Goal: Task Accomplishment & Management: Use online tool/utility

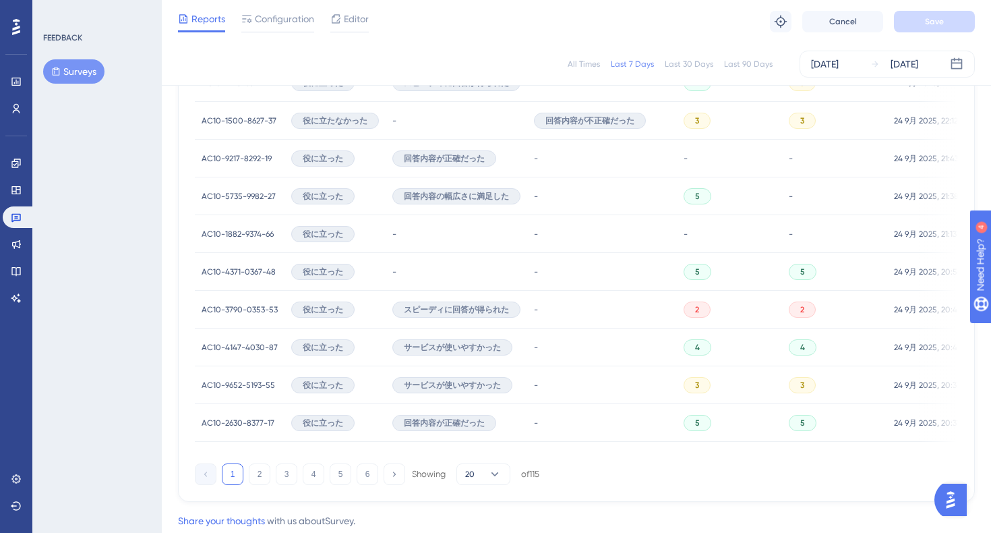
scroll to position [903, 0]
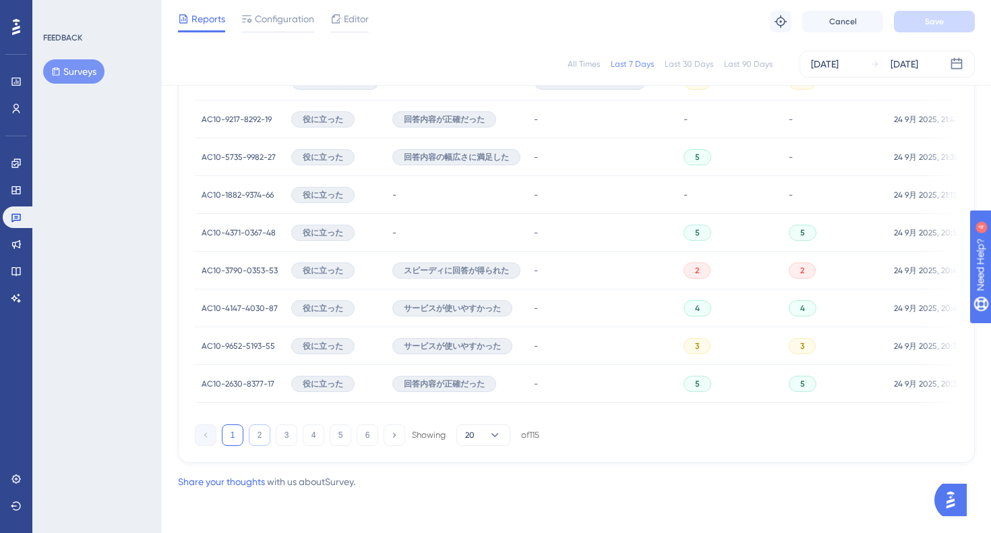
click at [257, 437] on button "2" at bounding box center [260, 435] width 22 height 22
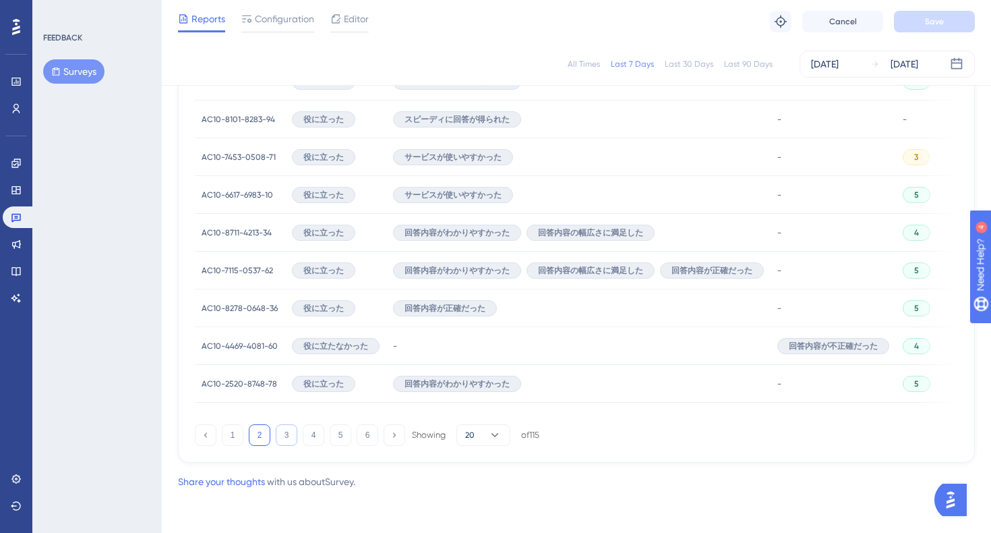
click at [285, 438] on button "3" at bounding box center [287, 435] width 22 height 22
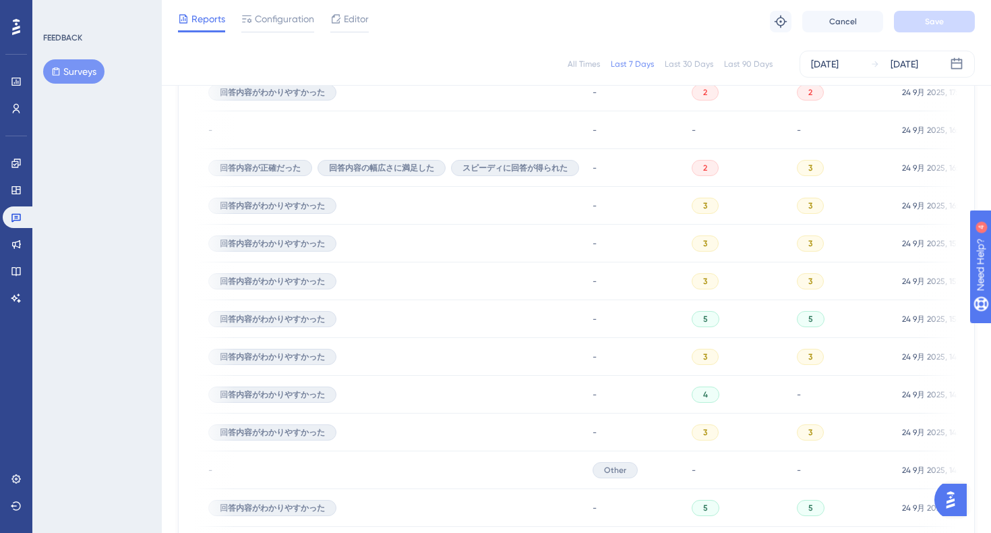
scroll to position [0, 0]
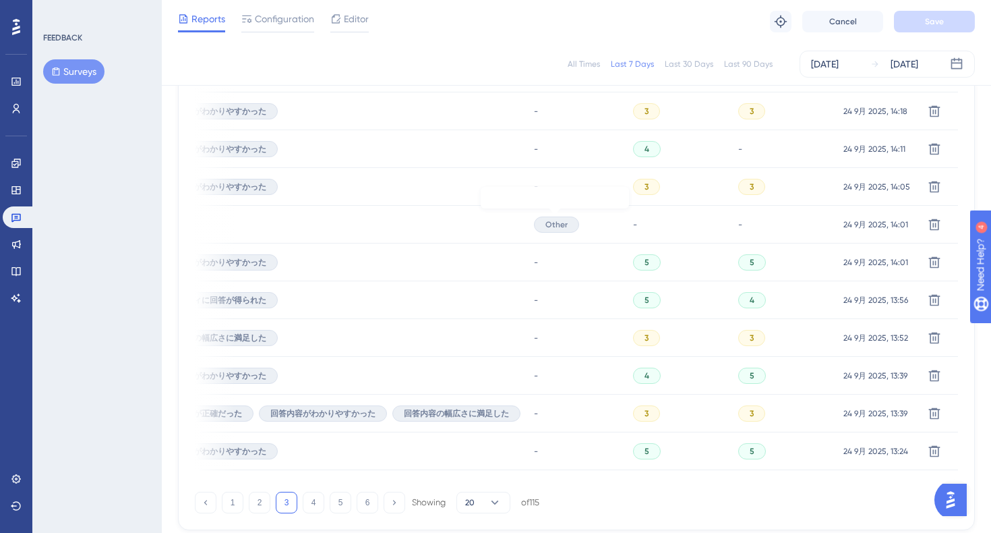
click at [561, 223] on span "Other" at bounding box center [556, 224] width 22 height 11
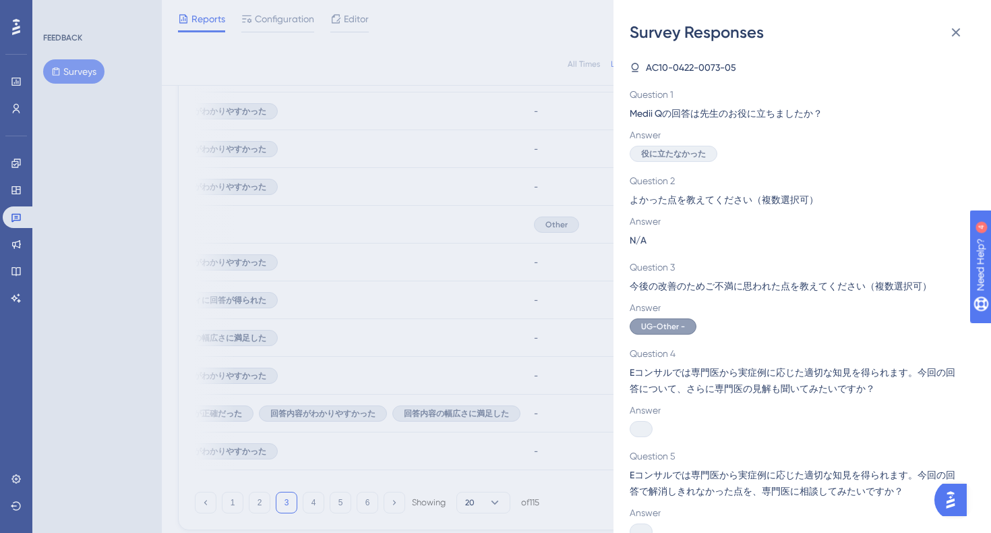
click at [726, 287] on span "今後の改善のためご不満に思われた点を教えてください（複数選択可）" at bounding box center [797, 286] width 334 height 16
click at [682, 324] on span "UG-Other -" at bounding box center [663, 326] width 44 height 11
click at [951, 30] on icon at bounding box center [956, 32] width 16 height 16
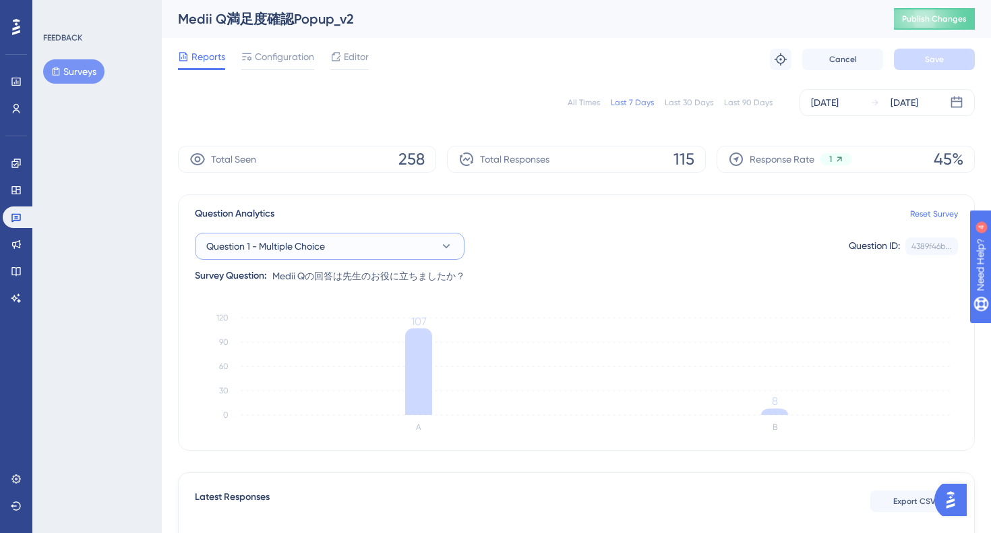
click at [449, 245] on icon at bounding box center [446, 245] width 13 height 13
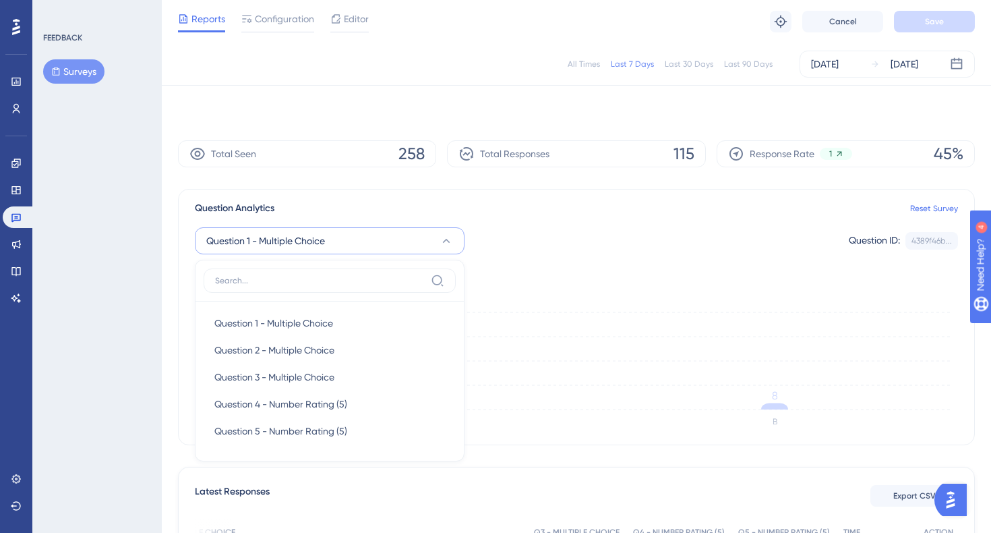
scroll to position [99, 0]
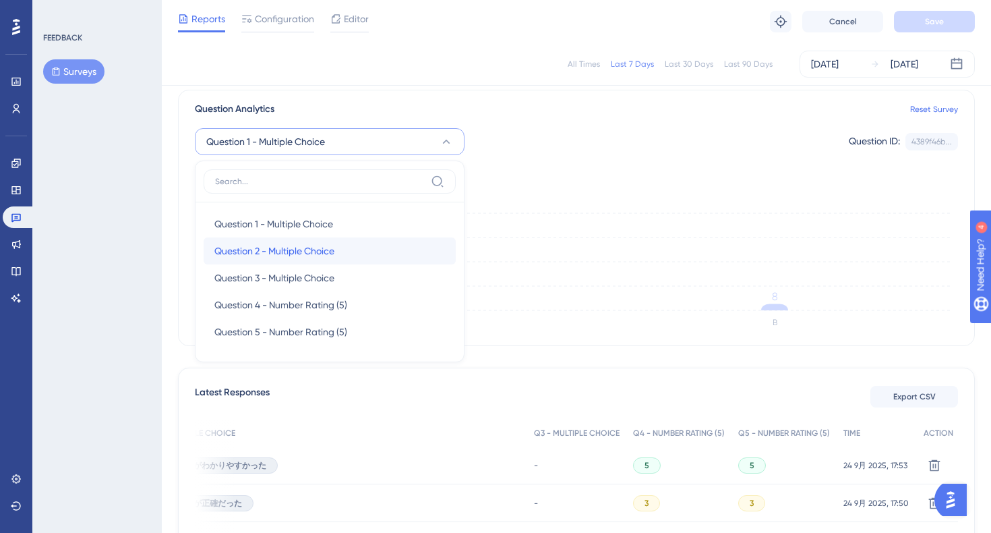
click at [391, 256] on div "Question 2 - Multiple Choice Question 2 - Multiple Choice" at bounding box center [329, 250] width 231 height 27
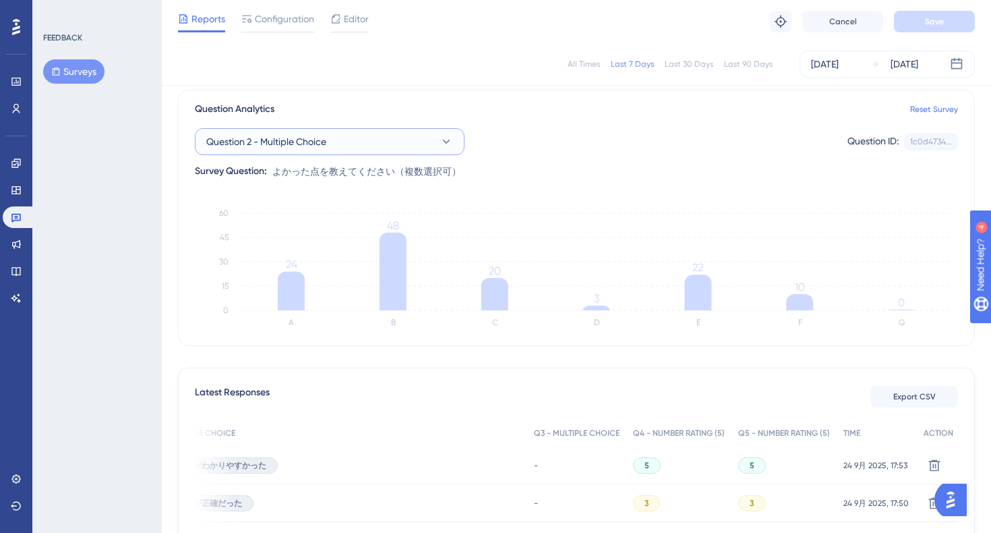
click at [444, 138] on icon at bounding box center [446, 141] width 13 height 13
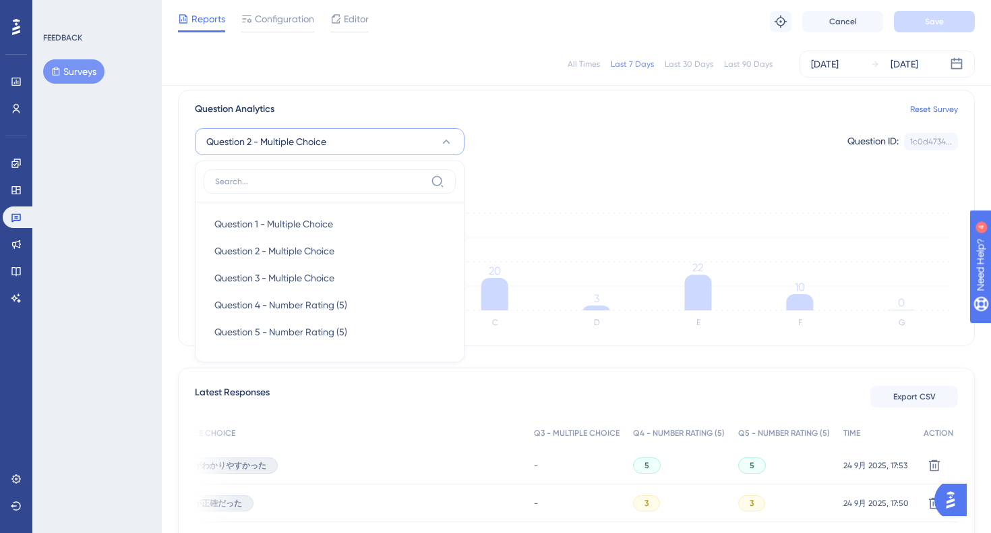
scroll to position [94, 0]
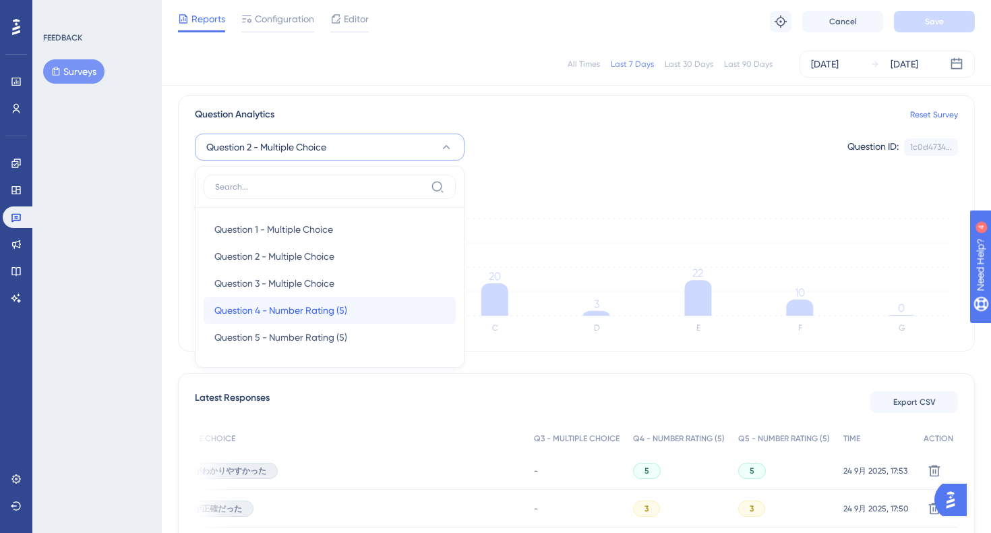
click at [356, 312] on div "Question 4 - Number Rating (5) Question 4 - Number Rating (5)" at bounding box center [329, 310] width 231 height 27
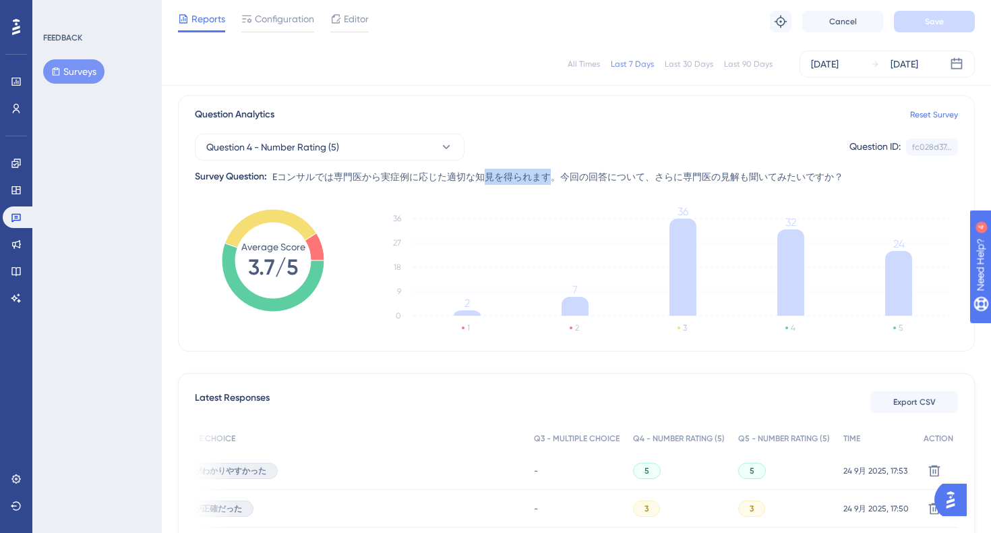
drag, startPoint x: 481, startPoint y: 177, endPoint x: 553, endPoint y: 175, distance: 72.1
click at [553, 175] on span "Eコンサルでは専門医から実症例に応じた適切な知見を得られます。今回の回答について、さらに専門医の見解も聞いてみたいですか？" at bounding box center [557, 177] width 571 height 16
click at [597, 177] on span "Eコンサルでは専門医から実症例に応じた適切な知見を得られます。今回の回答について、さらに専門医の見解も聞いてみたいですか？" at bounding box center [557, 177] width 571 height 16
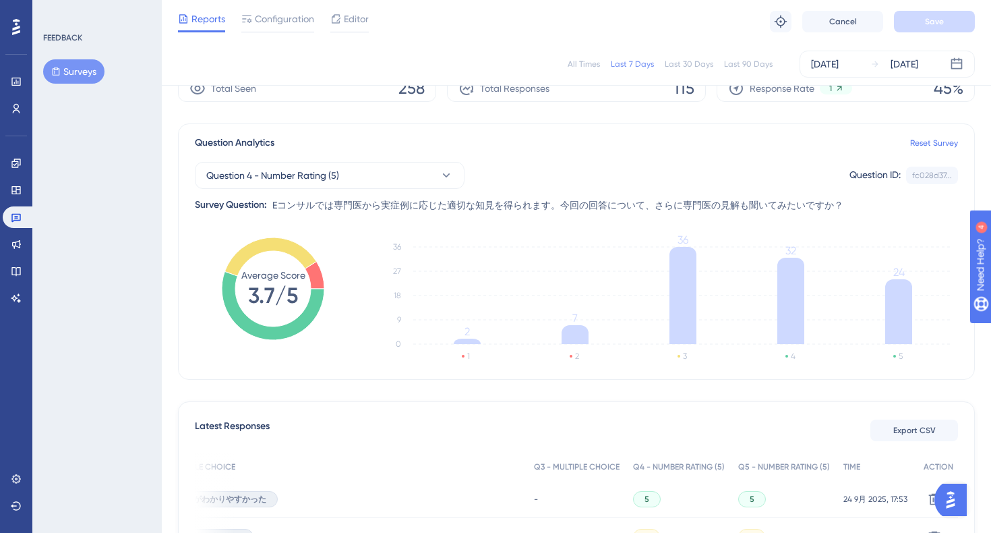
scroll to position [0, 0]
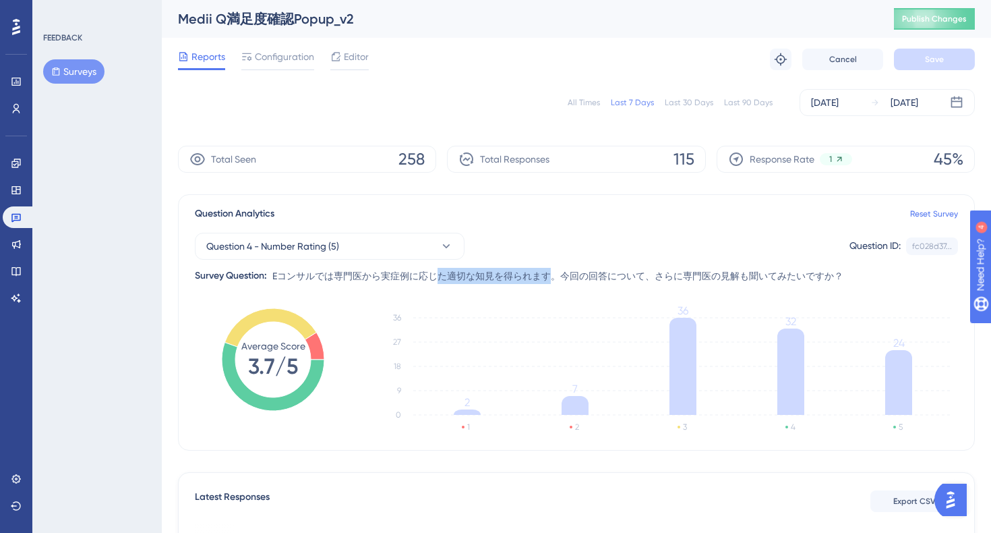
drag, startPoint x: 439, startPoint y: 278, endPoint x: 555, endPoint y: 278, distance: 115.9
click at [555, 278] on span "Eコンサルでは専門医から実症例に応じた適切な知見を得られます。今回の回答について、さらに専門医の見解も聞いてみたいですか？" at bounding box center [557, 276] width 571 height 16
click at [585, 277] on span "Eコンサルでは専門医から実症例に応じた適切な知見を得られます。今回の回答について、さらに専門医の見解も聞いてみたいですか？" at bounding box center [557, 276] width 571 height 16
click at [434, 249] on button "Question 4 - Number Rating (5)" at bounding box center [330, 246] width 270 height 27
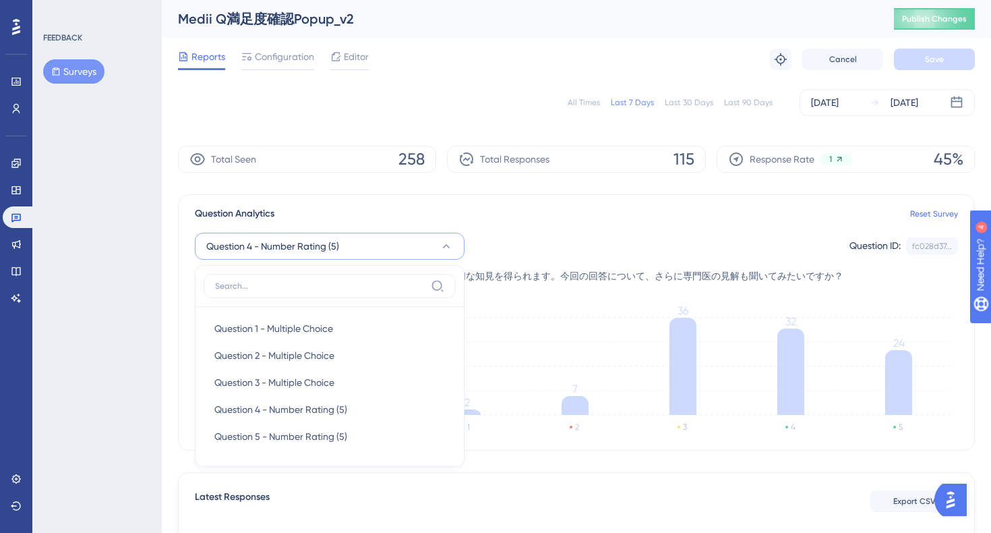
scroll to position [99, 0]
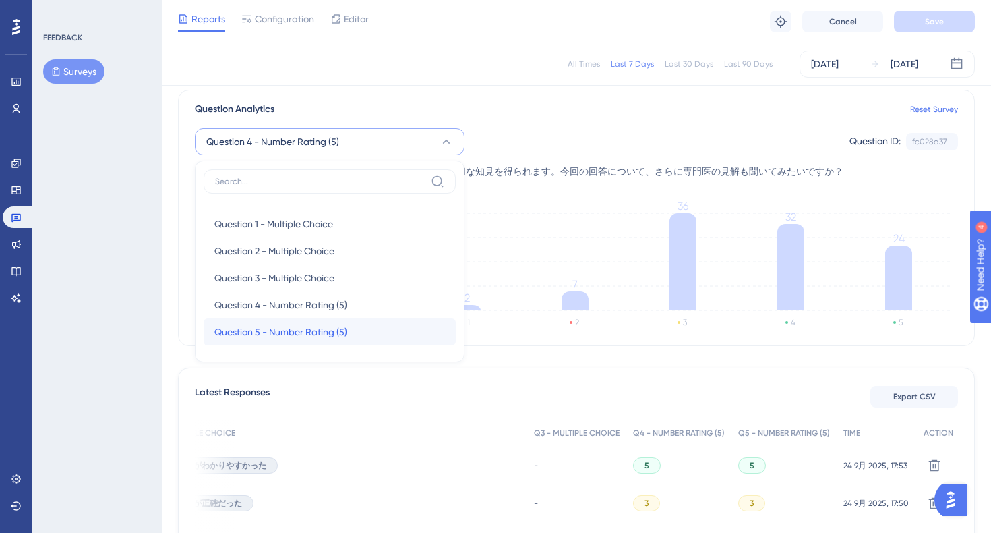
click at [363, 334] on div "Question 5 - Number Rating (5) Question 5 - Number Rating (5)" at bounding box center [329, 331] width 231 height 27
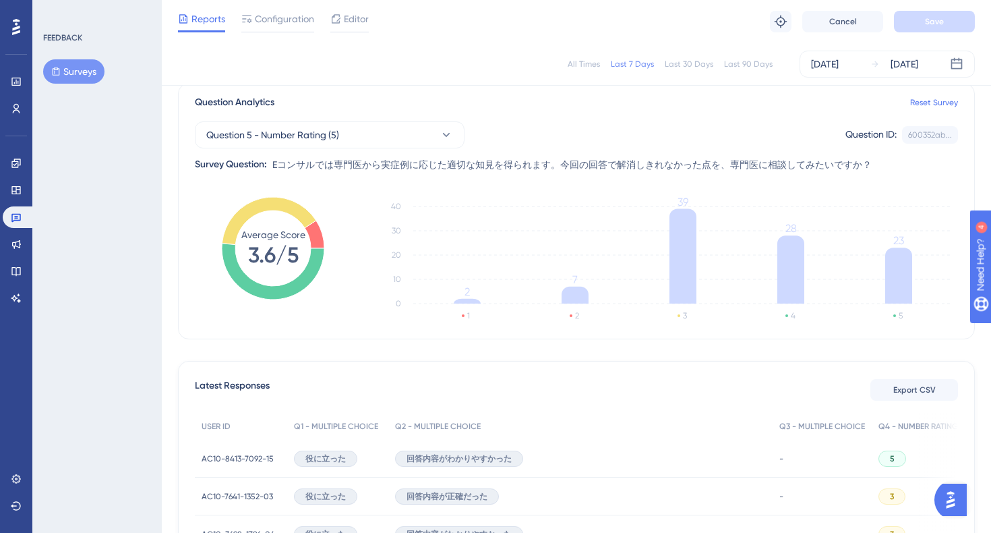
scroll to position [0, 0]
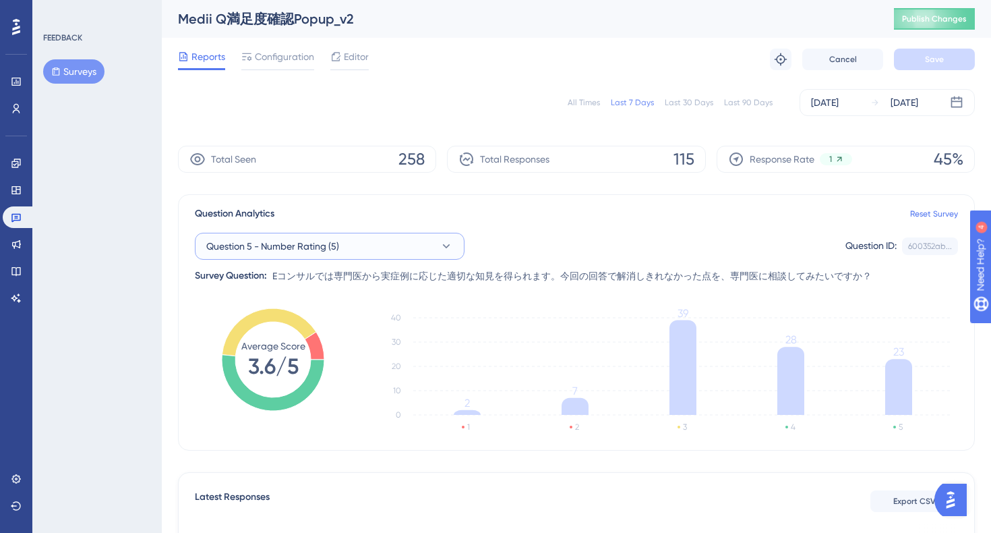
click at [435, 248] on button "Question 5 - Number Rating (5)" at bounding box center [330, 246] width 270 height 27
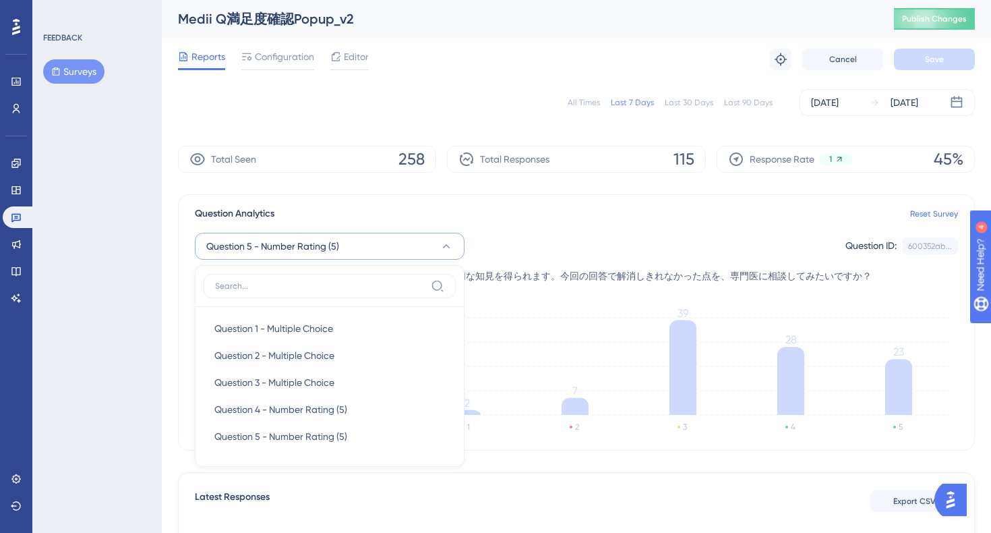
scroll to position [98, 0]
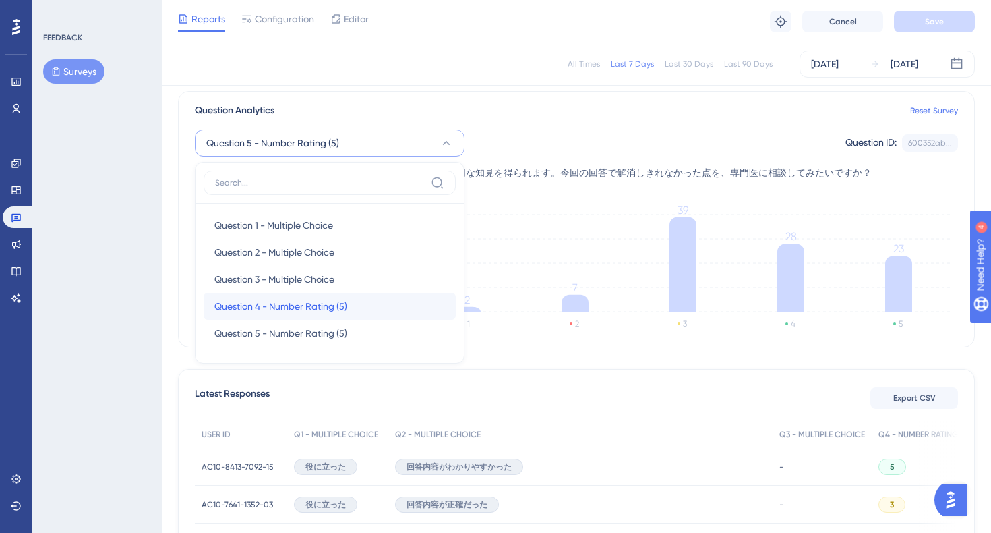
click at [381, 304] on div "Question 4 - Number Rating (5) Question 4 - Number Rating (5)" at bounding box center [329, 306] width 231 height 27
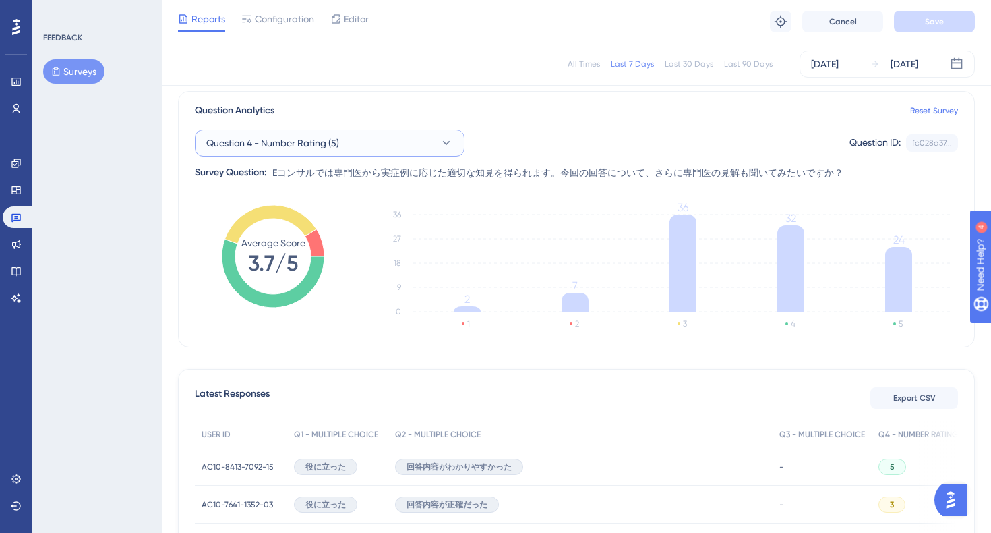
click at [389, 142] on button "Question 4 - Number Rating (5)" at bounding box center [330, 142] width 270 height 27
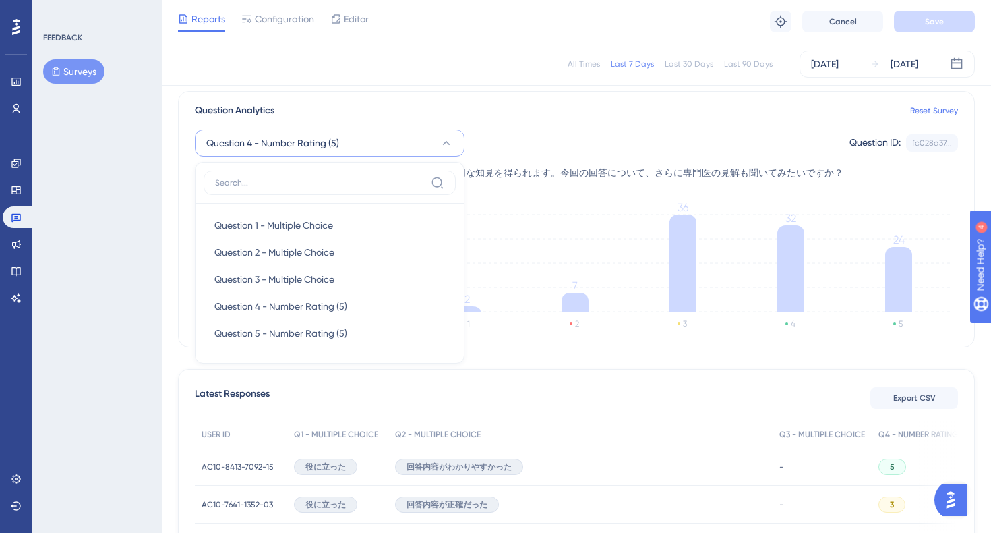
scroll to position [94, 0]
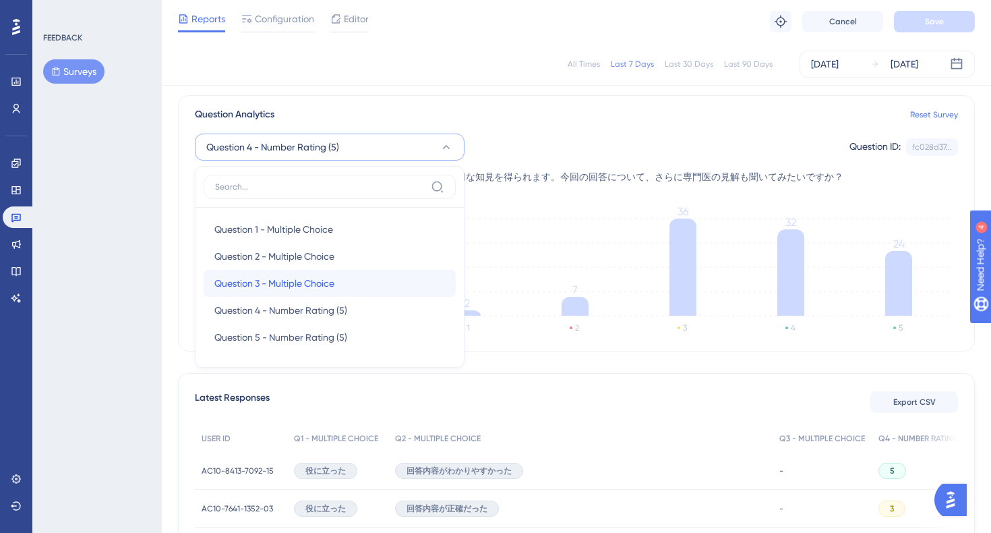
click at [334, 282] on span "Question 3 - Multiple Choice" at bounding box center [274, 283] width 120 height 16
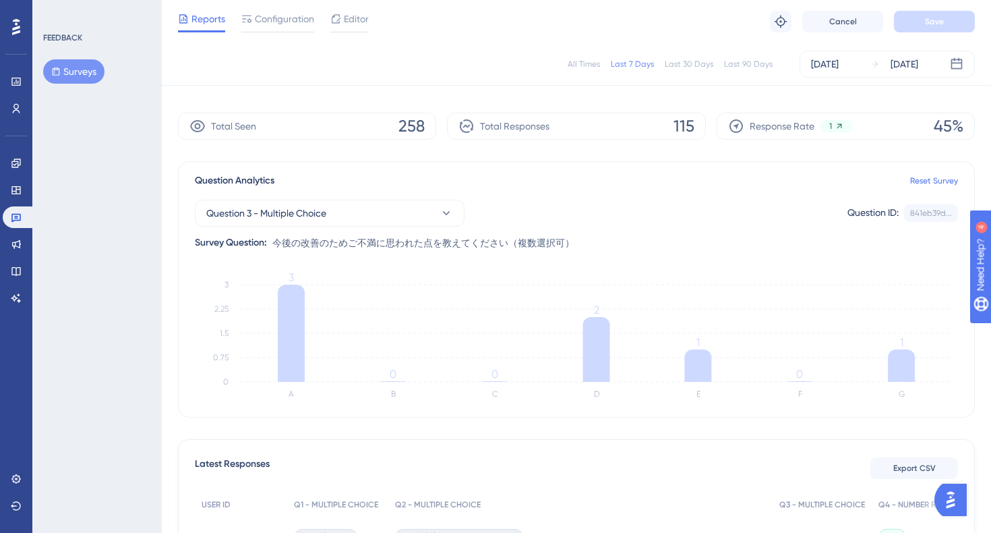
scroll to position [0, 0]
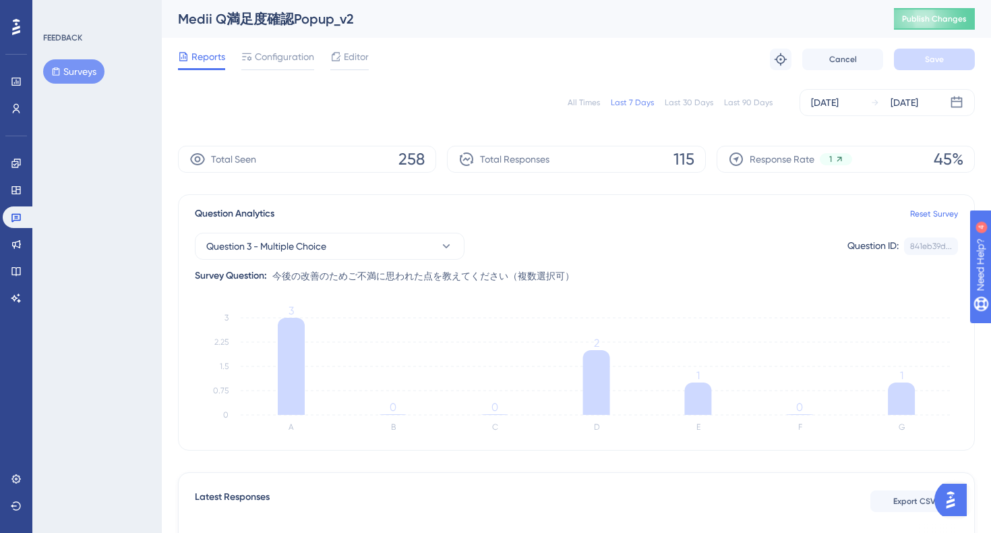
click at [652, 252] on div "Question 3 - Multiple Choice Question ID: 841eb39d... Copy" at bounding box center [576, 246] width 763 height 27
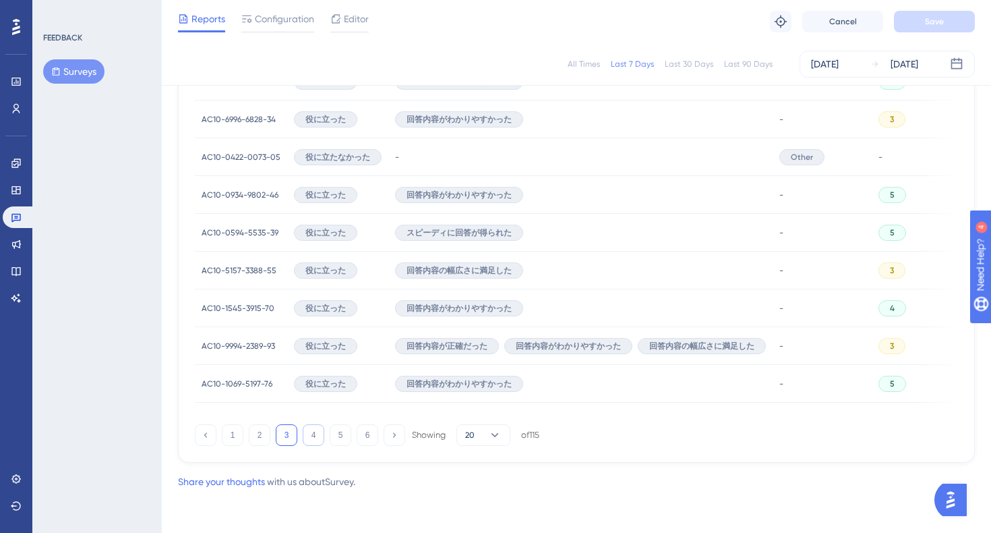
click at [317, 435] on button "4" at bounding box center [314, 435] width 22 height 22
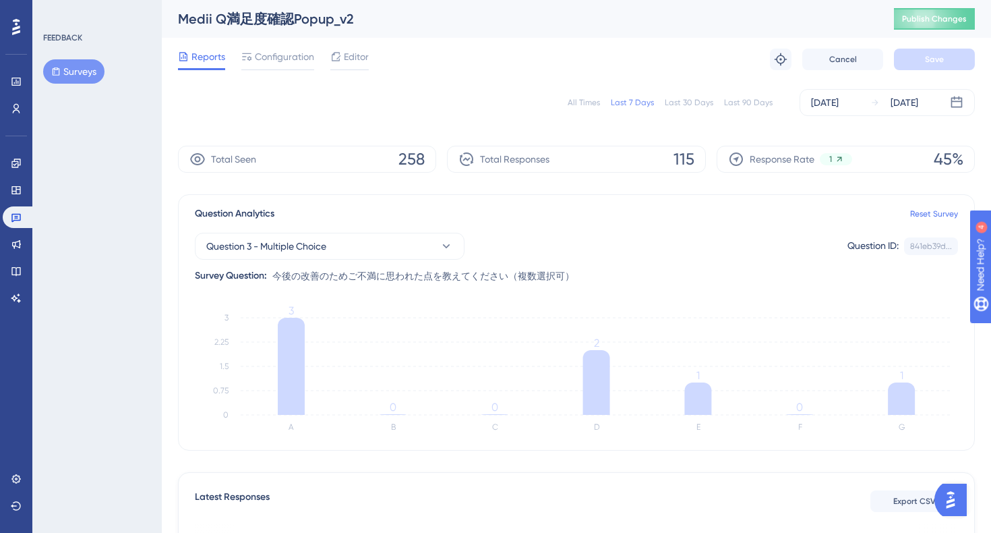
click at [71, 78] on button "Surveys" at bounding box center [73, 71] width 61 height 24
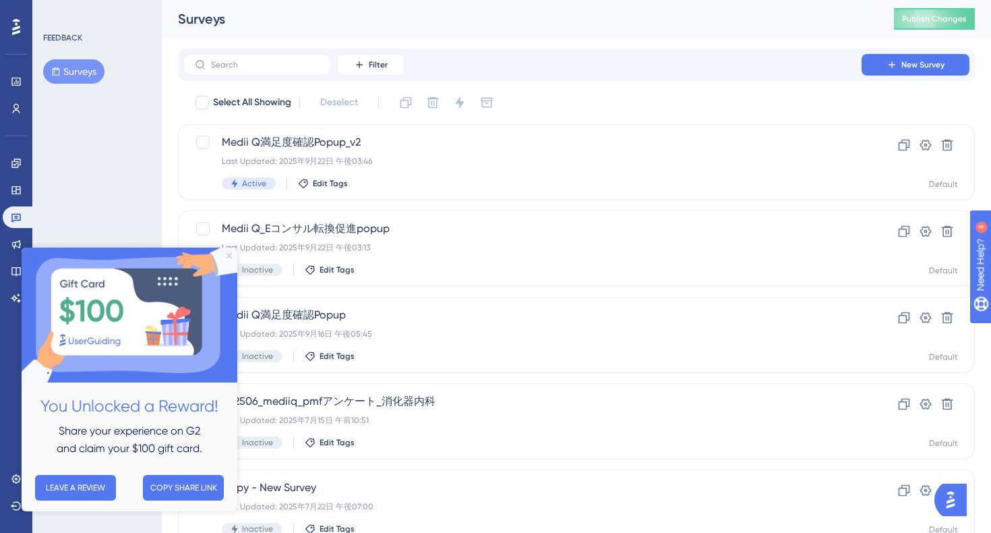
click at [227, 258] on icon "Close Preview" at bounding box center [229, 255] width 5 height 5
